Goal: Task Accomplishment & Management: Use online tool/utility

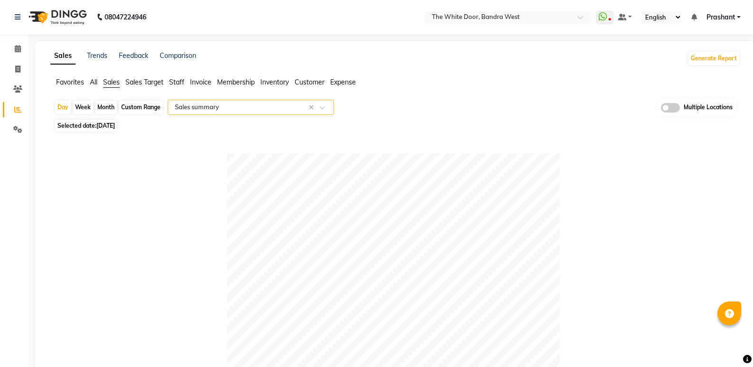
select select "full_report"
select select "csv"
click at [200, 105] on input "text" at bounding box center [241, 107] width 137 height 9
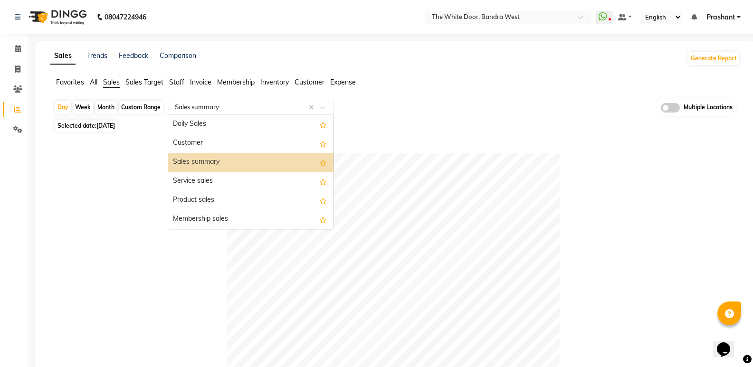
click at [208, 164] on div "Sales summary" at bounding box center [250, 162] width 165 height 19
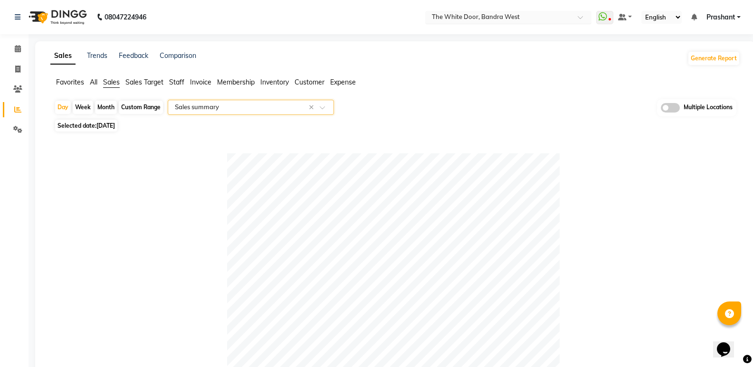
click at [489, 17] on input "text" at bounding box center [499, 17] width 138 height 9
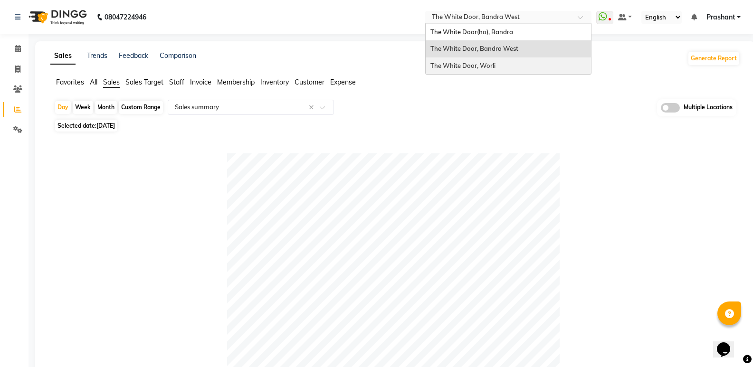
click at [474, 66] on span "The White Door, Worli" at bounding box center [462, 66] width 65 height 8
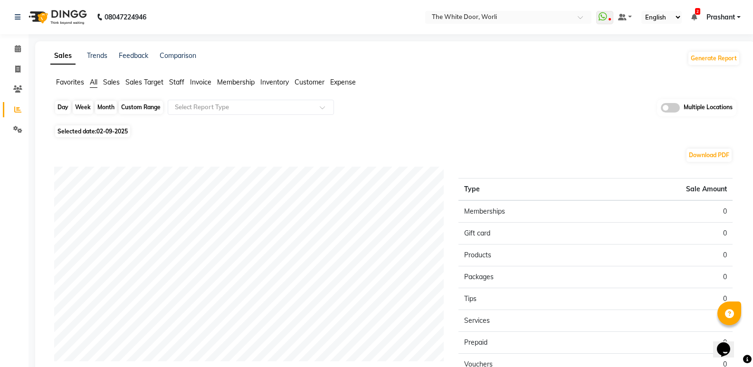
click at [64, 106] on div "Day" at bounding box center [63, 107] width 16 height 13
select select "9"
select select "2025"
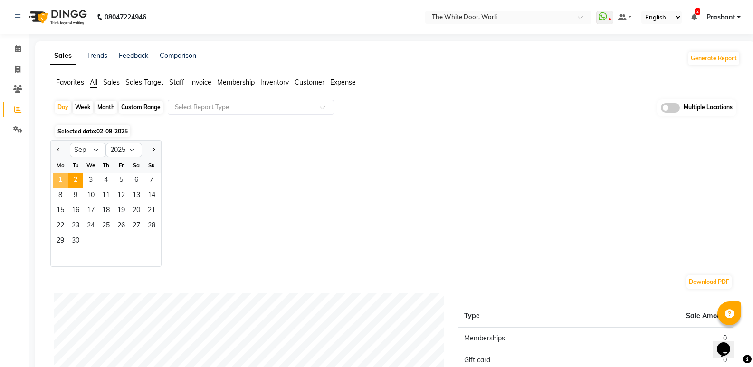
click at [60, 174] on span "1" at bounding box center [60, 180] width 15 height 15
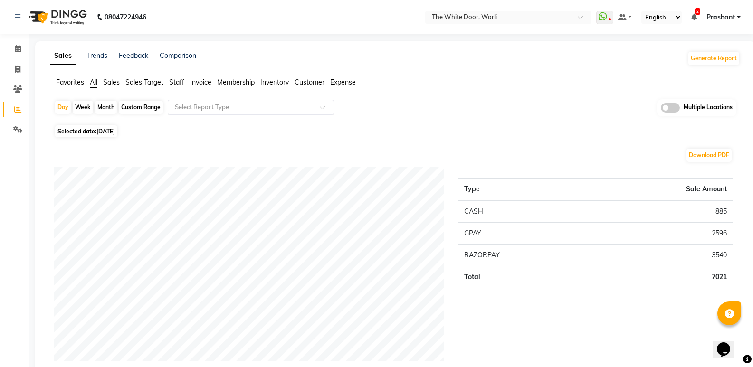
click at [219, 103] on input "text" at bounding box center [241, 107] width 137 height 9
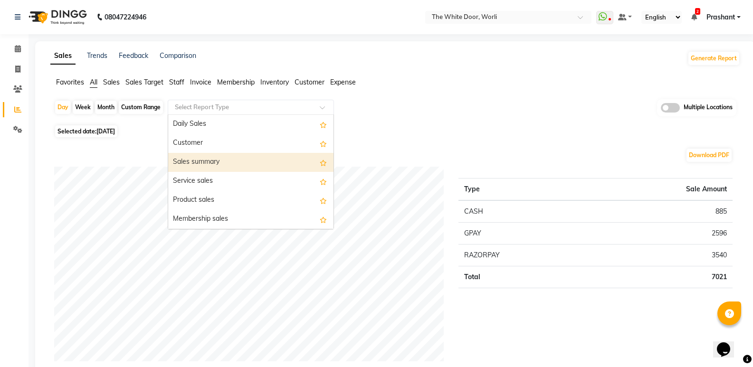
click at [202, 163] on div "Sales summary" at bounding box center [250, 162] width 165 height 19
select select "full_report"
select select "csv"
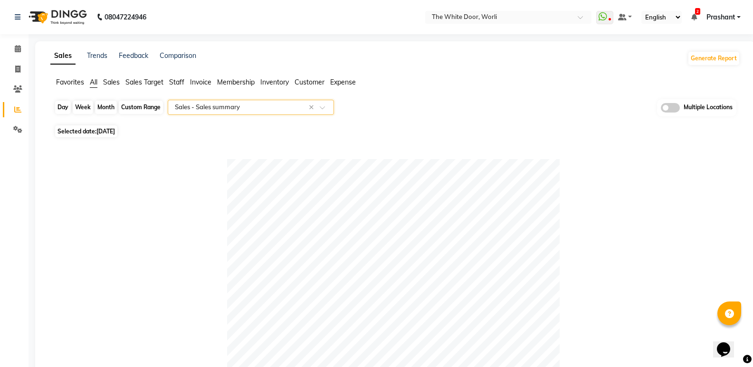
click at [61, 106] on div "Day" at bounding box center [63, 107] width 16 height 13
select select "9"
select select "2025"
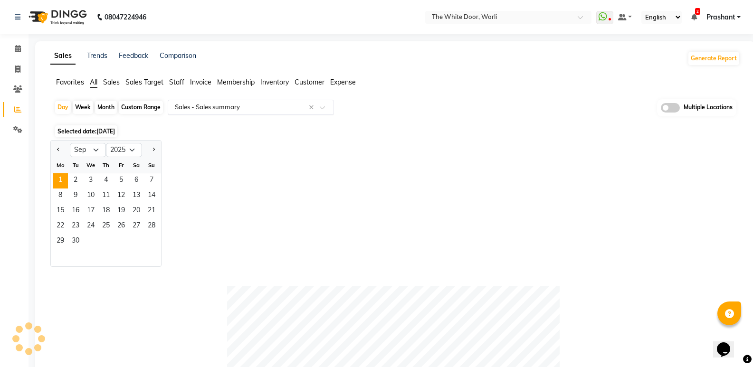
click at [224, 112] on input "text" at bounding box center [241, 107] width 137 height 9
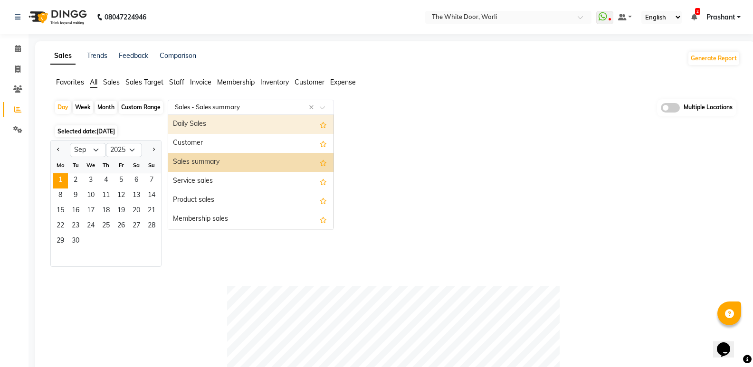
click at [218, 125] on div "Daily Sales" at bounding box center [250, 124] width 165 height 19
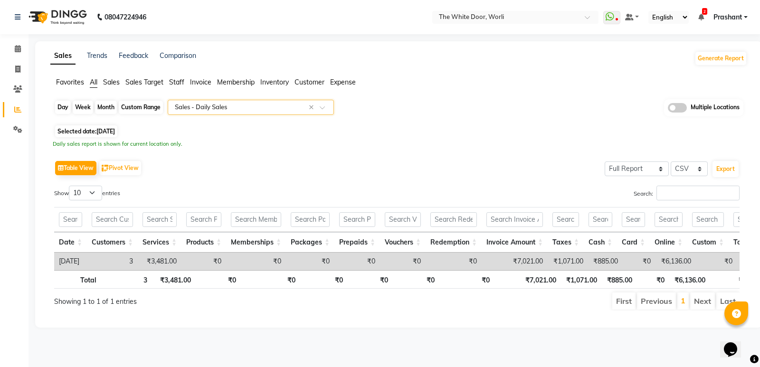
click at [66, 105] on div "Day" at bounding box center [63, 107] width 16 height 13
select select "9"
select select "2025"
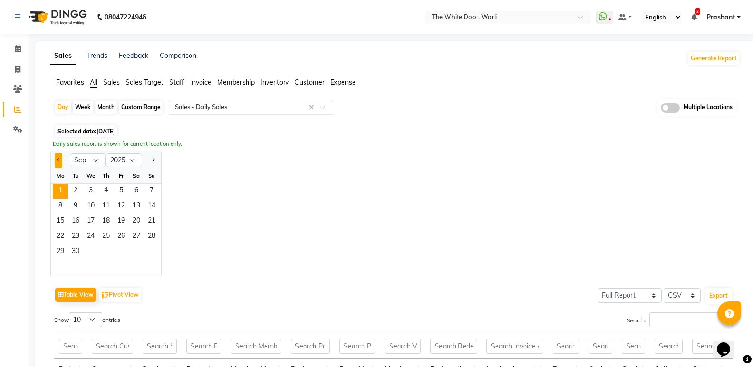
click at [59, 161] on span "Previous month" at bounding box center [58, 159] width 3 height 3
select select "8"
click at [87, 251] on span "27" at bounding box center [90, 252] width 15 height 15
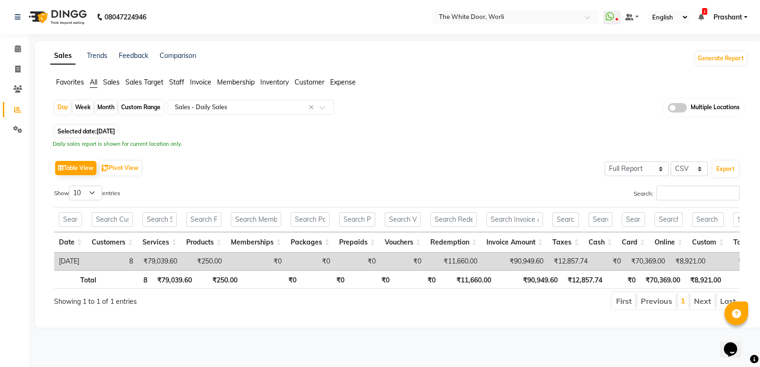
click at [139, 106] on div "Custom Range" at bounding box center [141, 107] width 44 height 13
select select "8"
select select "2025"
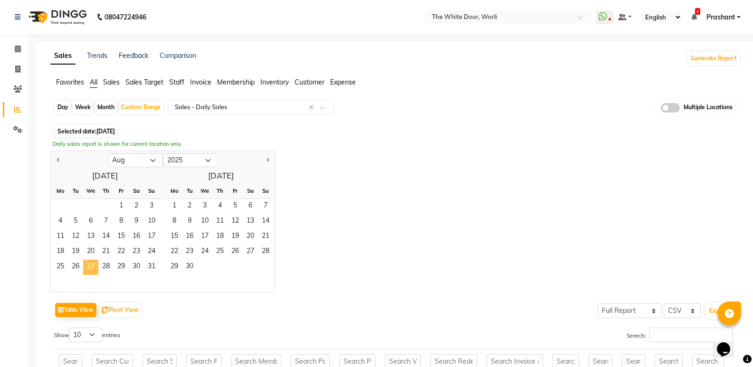
click at [94, 266] on span "27" at bounding box center [90, 267] width 15 height 15
click at [152, 267] on span "31" at bounding box center [151, 267] width 15 height 15
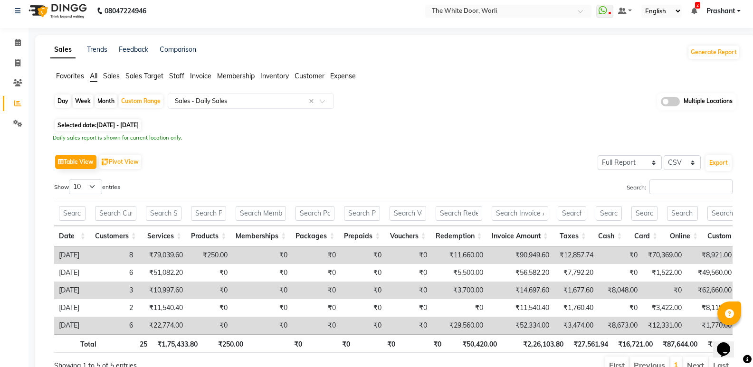
scroll to position [59, 0]
